Goal: Task Accomplishment & Management: Use online tool/utility

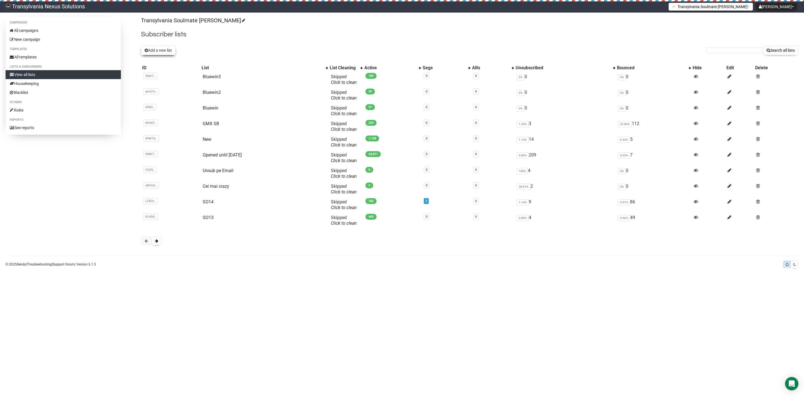
click at [167, 49] on button "Add a new list" at bounding box center [158, 50] width 35 height 9
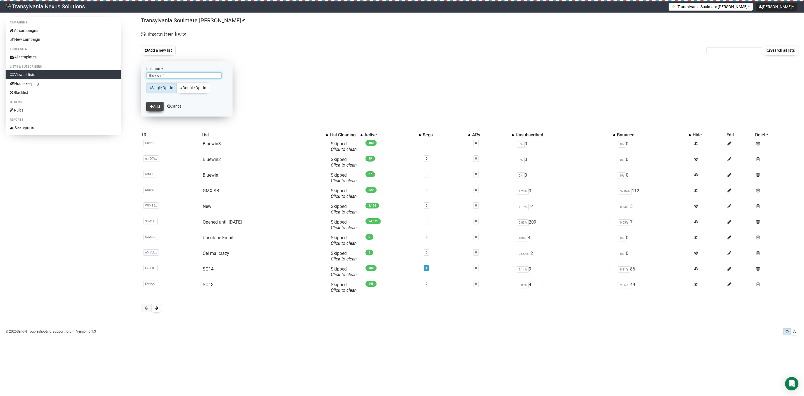
type input "Bluewin4"
click at [154, 111] on button "Add" at bounding box center [154, 106] width 17 height 9
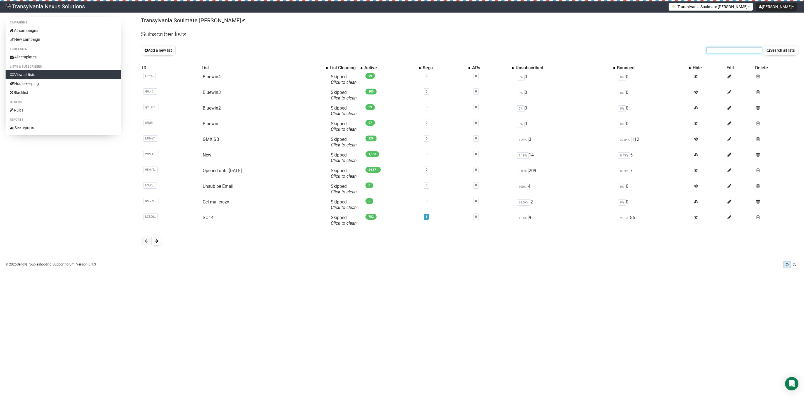
click at [718, 51] on input "text" at bounding box center [734, 50] width 56 height 6
paste input "anja.wahl@bluewin.ch"
type input "anja.wahl@bluewin.ch"
click at [785, 46] on button "Search all lists" at bounding box center [780, 50] width 35 height 9
click at [213, 91] on link "Bluewin3" at bounding box center [212, 92] width 18 height 5
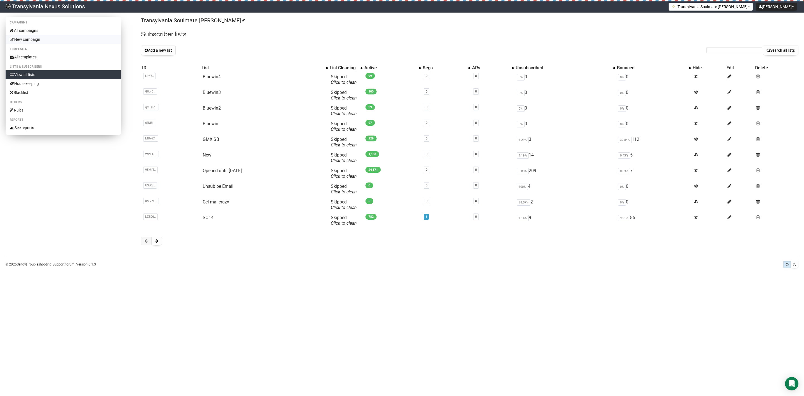
click at [27, 40] on link "New campaign" at bounding box center [63, 39] width 115 height 9
